Goal: Find specific page/section: Find specific page/section

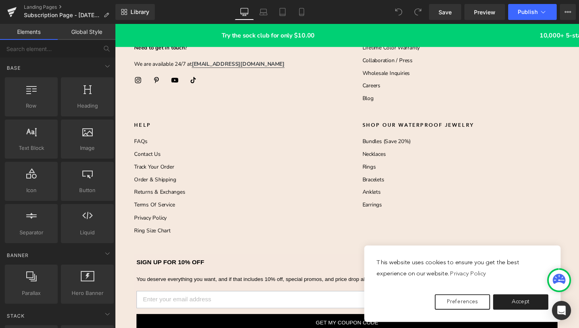
scroll to position [3181, 0]
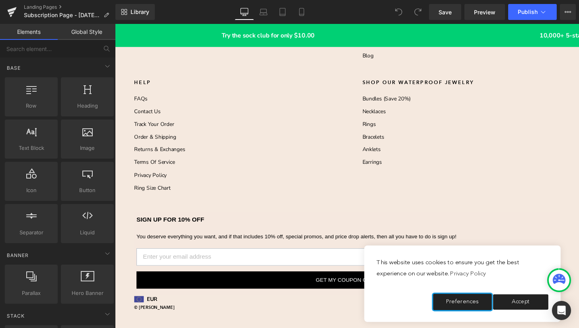
click at [484, 311] on button "Preferences" at bounding box center [475, 312] width 61 height 17
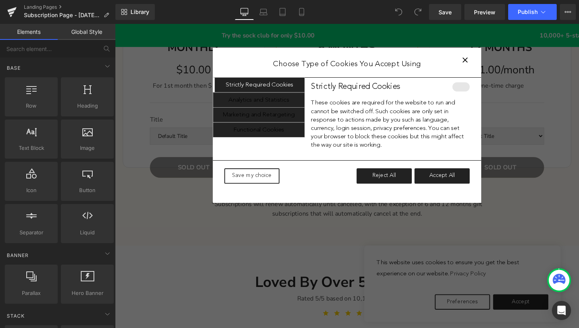
scroll to position [958, 0]
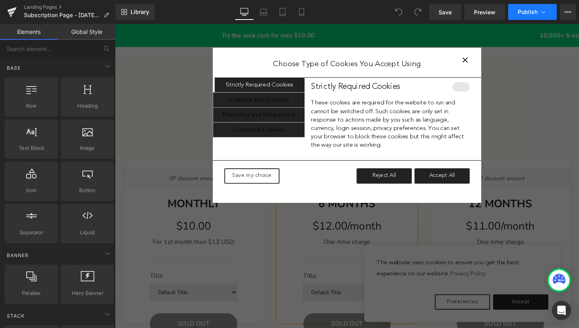
click at [545, 14] on icon at bounding box center [543, 12] width 8 height 8
click at [478, 63] on icon "Close" at bounding box center [478, 61] width 9 height 9
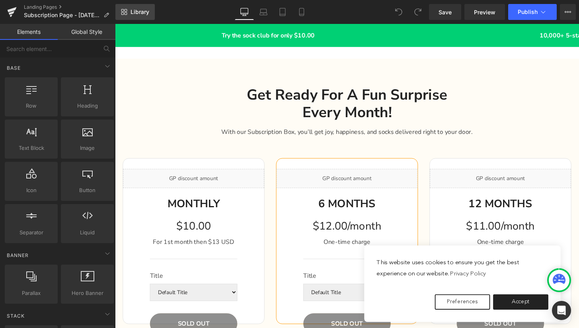
click at [144, 11] on span "Library" at bounding box center [140, 11] width 19 height 7
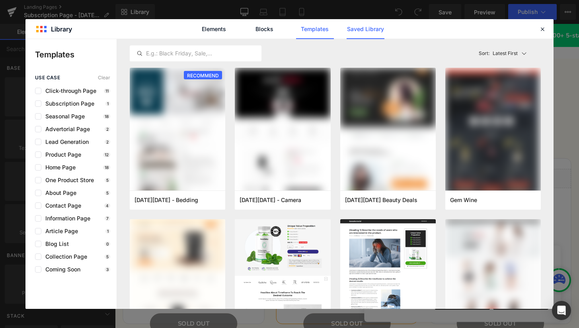
click at [0, 0] on link "Saved Library" at bounding box center [0, 0] width 0 height 0
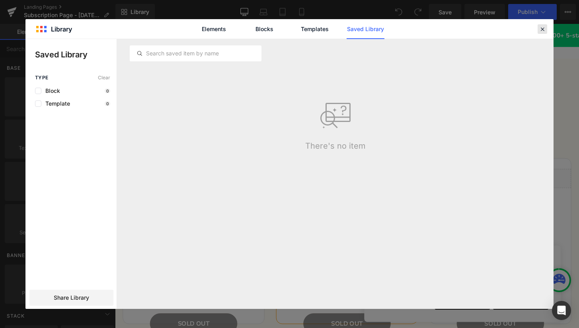
click at [543, 28] on icon at bounding box center [542, 28] width 7 height 7
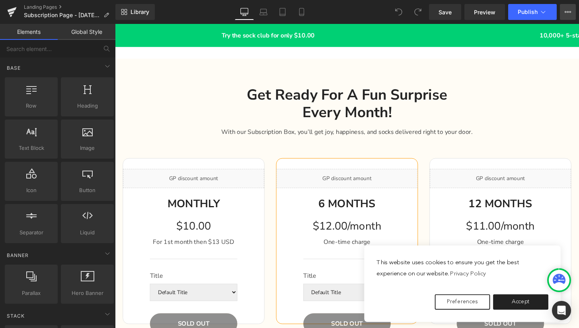
click at [566, 11] on icon at bounding box center [568, 12] width 6 height 6
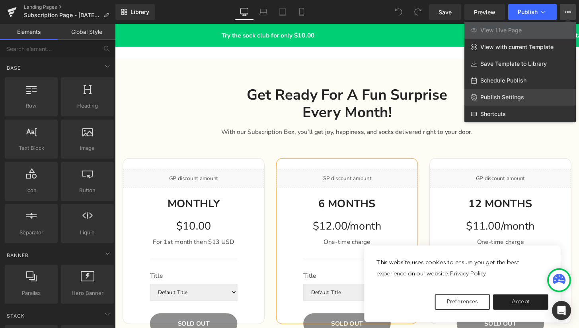
click at [499, 99] on span "Publish Settings" at bounding box center [502, 97] width 44 height 7
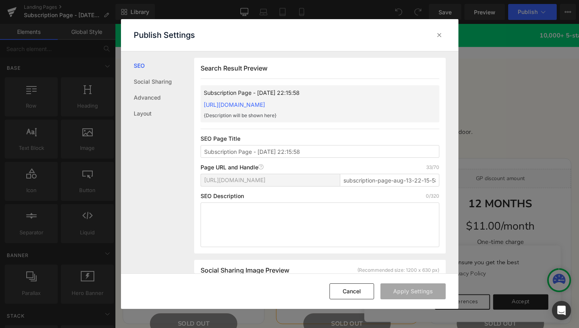
scroll to position [0, 0]
click at [440, 35] on icon at bounding box center [439, 35] width 8 height 8
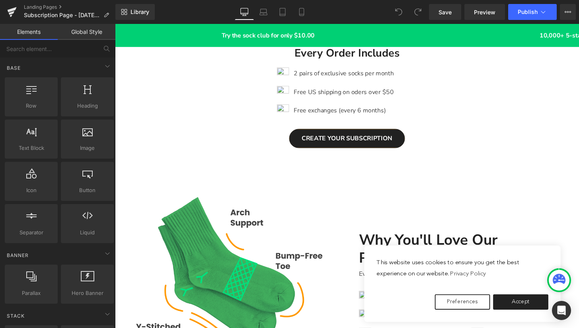
scroll to position [511, 0]
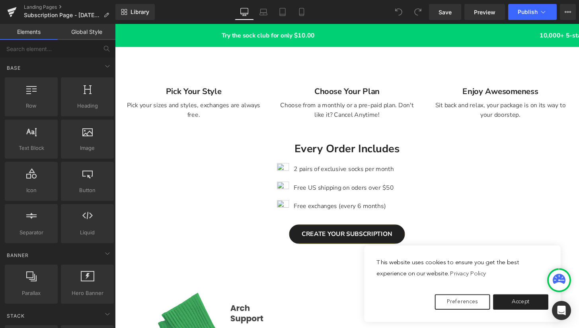
click at [86, 32] on link "Global Style" at bounding box center [87, 32] width 58 height 16
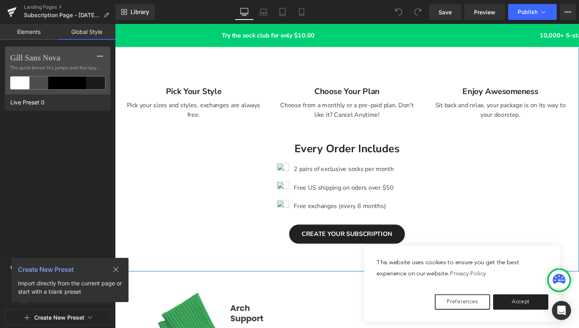
scroll to position [0, 0]
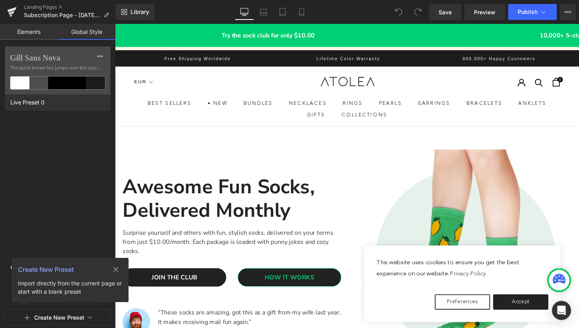
click at [40, 31] on link "Elements" at bounding box center [29, 32] width 58 height 16
